Goal: Navigation & Orientation: Find specific page/section

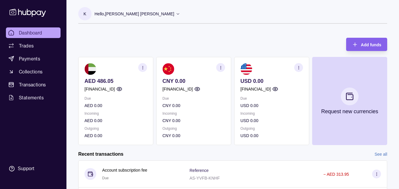
click at [32, 34] on span "Dashboard" at bounding box center [30, 32] width 23 height 7
click at [150, 16] on div "Hello, [PERSON_NAME] [PERSON_NAME]" at bounding box center [137, 14] width 86 height 12
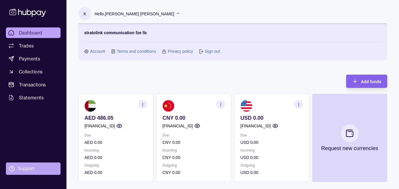
click at [28, 171] on div "Support" at bounding box center [26, 169] width 17 height 6
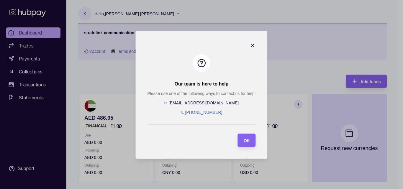
click at [254, 46] on icon "button" at bounding box center [253, 45] width 6 height 6
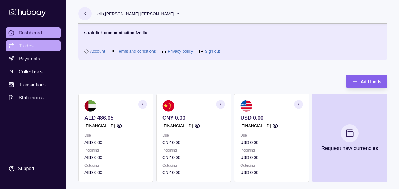
click at [33, 47] on span "Trades" at bounding box center [26, 45] width 15 height 7
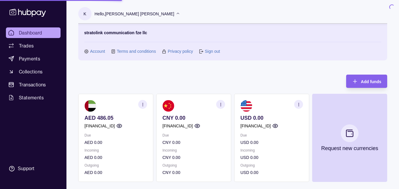
click at [35, 35] on span "Dashboard" at bounding box center [30, 32] width 23 height 7
